Goal: Download file/media

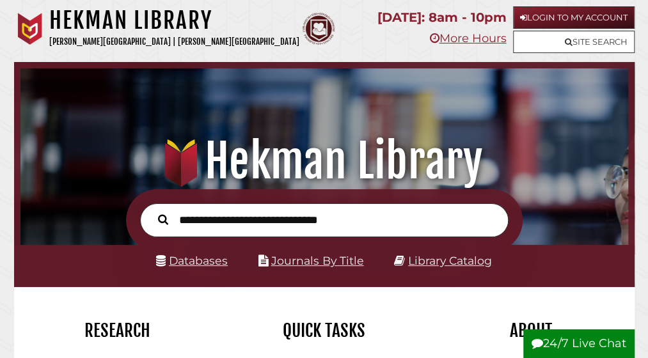
scroll to position [201, 601]
click at [184, 263] on link "Databases" at bounding box center [192, 260] width 72 height 13
click at [211, 214] on input "text" at bounding box center [324, 220] width 368 height 34
paste input "**********"
type input "**********"
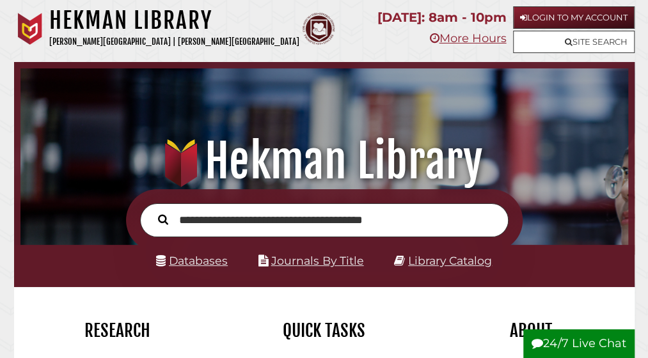
click at [152, 211] on button "Search" at bounding box center [163, 219] width 23 height 16
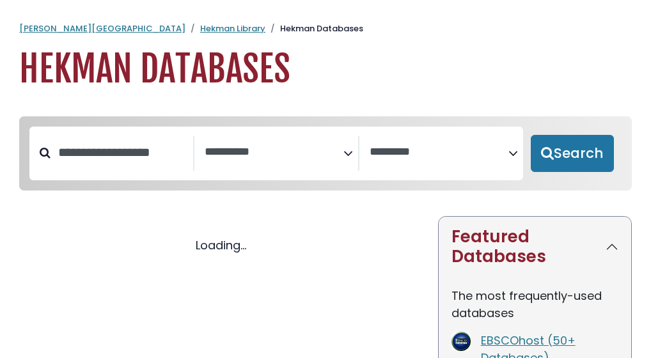
select select "Database Subject Filter"
select select "Database Vendors Filter"
select select "Database Subject Filter"
select select "Database Vendors Filter"
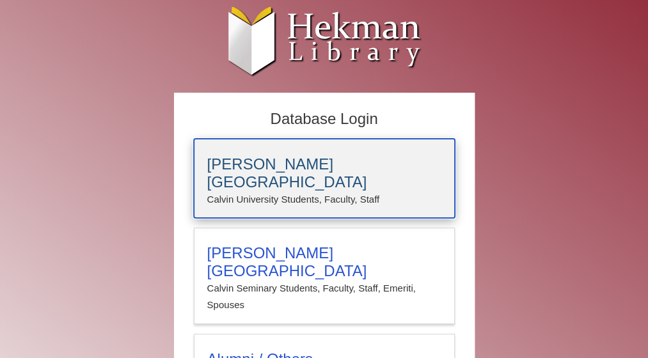
click at [286, 168] on h3 "[PERSON_NAME][GEOGRAPHIC_DATA]" at bounding box center [324, 173] width 234 height 36
